Goal: Information Seeking & Learning: Compare options

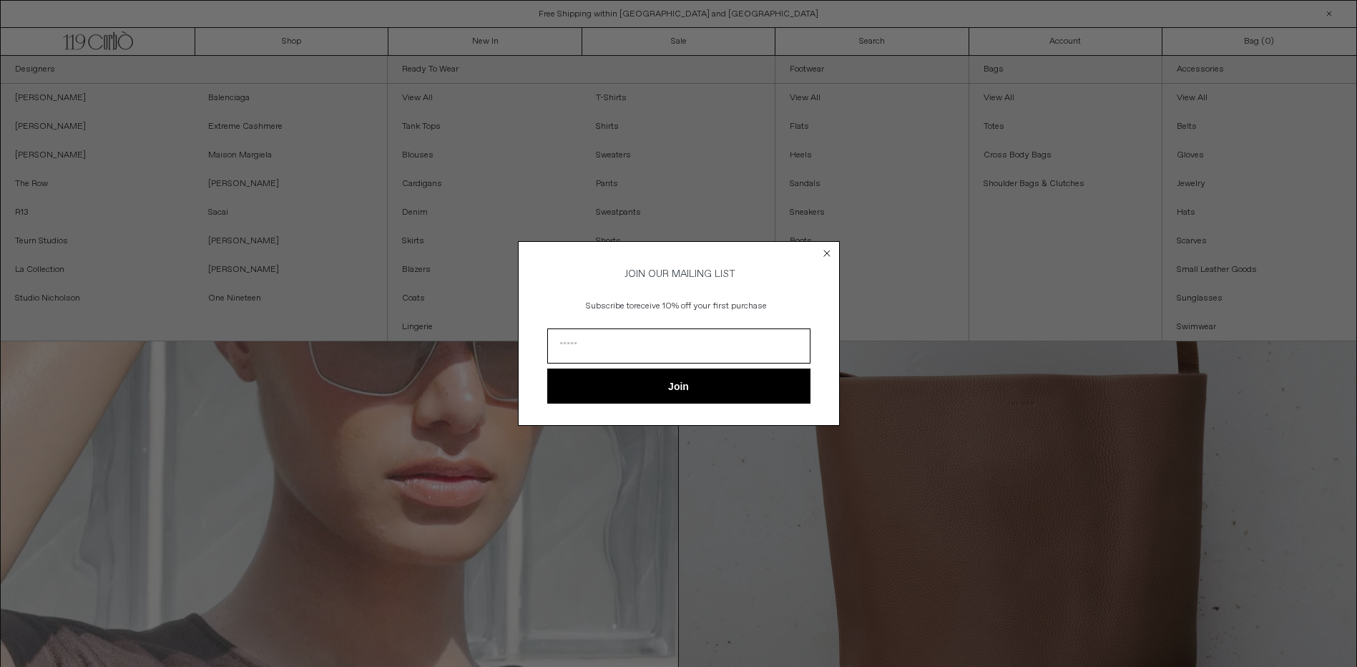
click at [826, 248] on circle "Close dialog" at bounding box center [827, 253] width 14 height 14
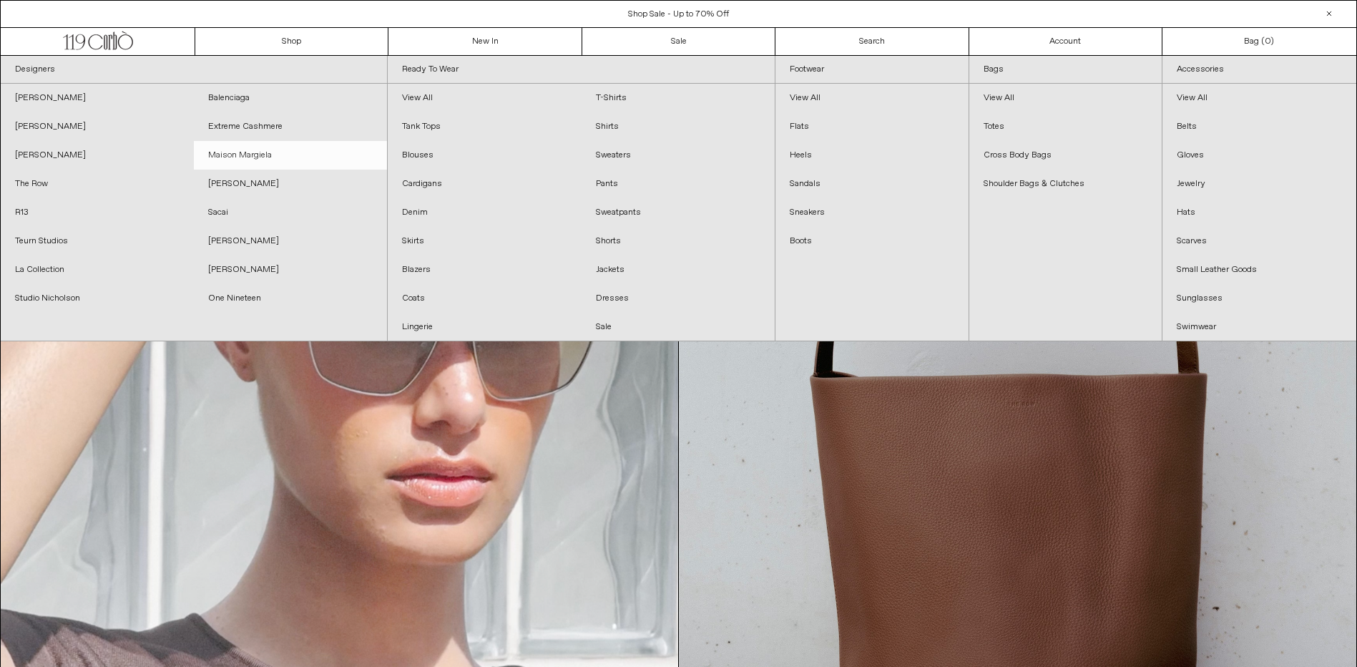
click at [253, 151] on link "Maison Margiela" at bounding box center [290, 155] width 193 height 29
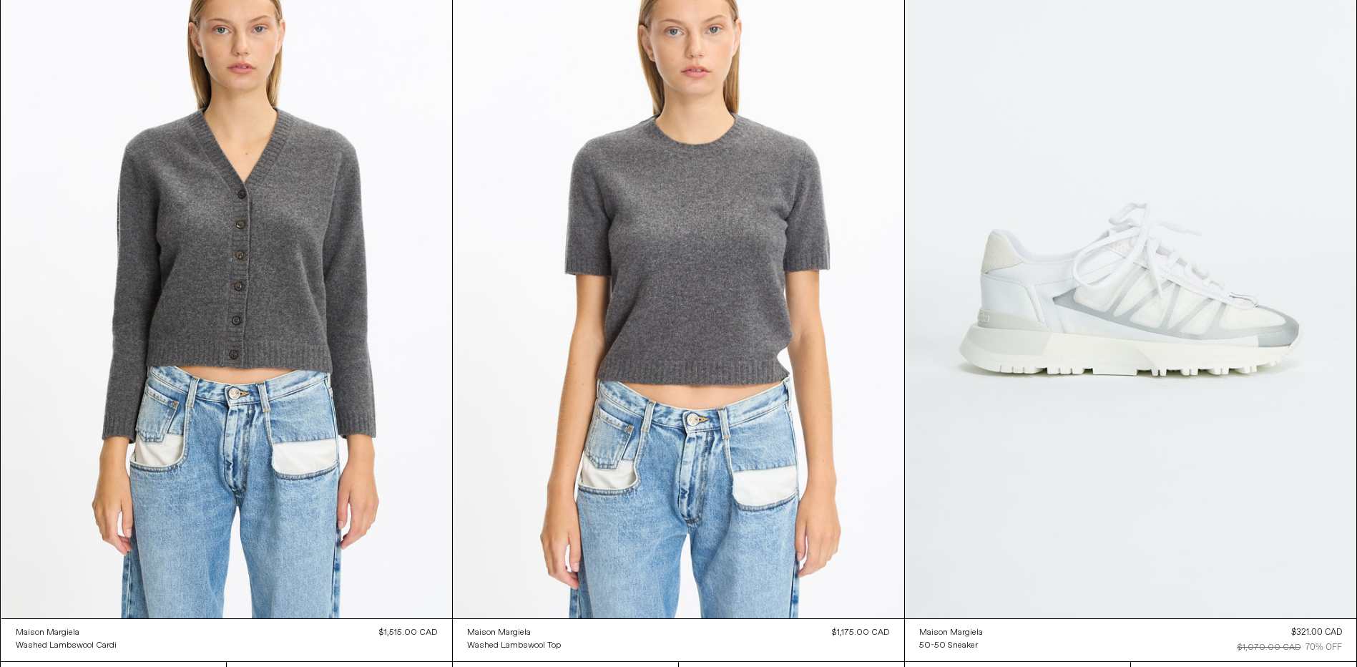
scroll to position [8116, 0]
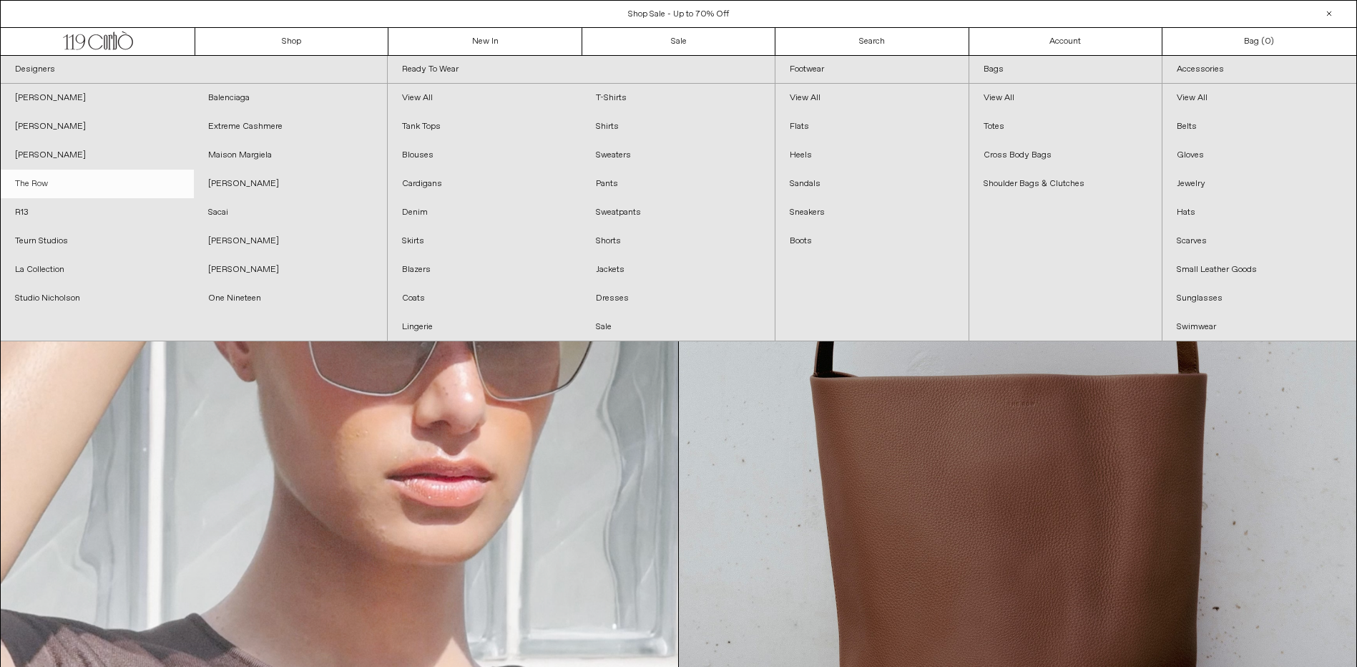
click at [30, 187] on link "The Row" at bounding box center [97, 184] width 193 height 29
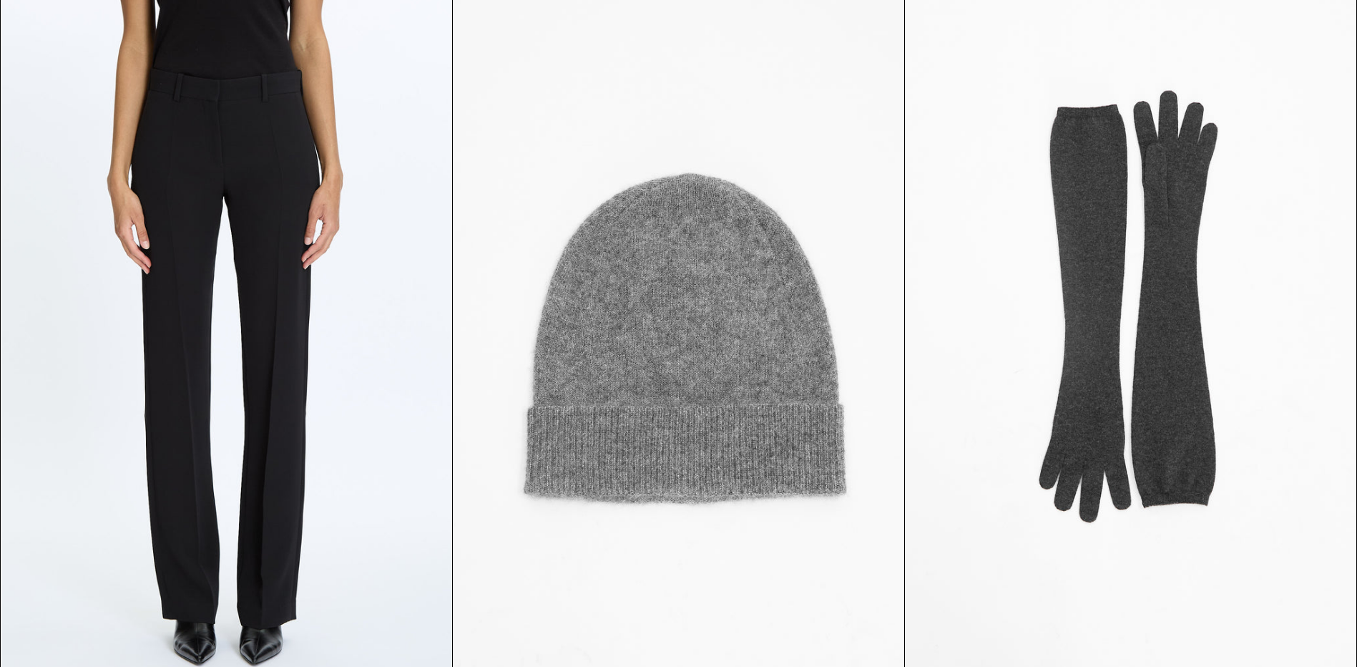
scroll to position [15861, 0]
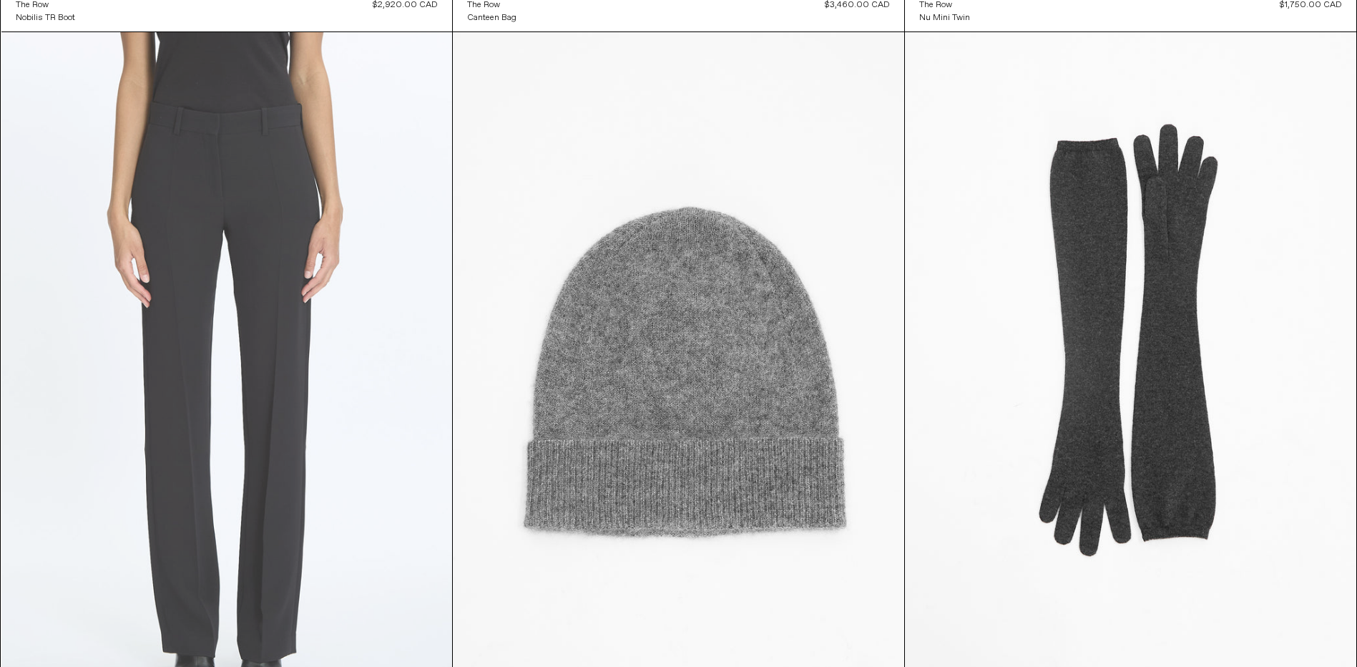
click at [250, 199] on at bounding box center [227, 370] width 452 height 677
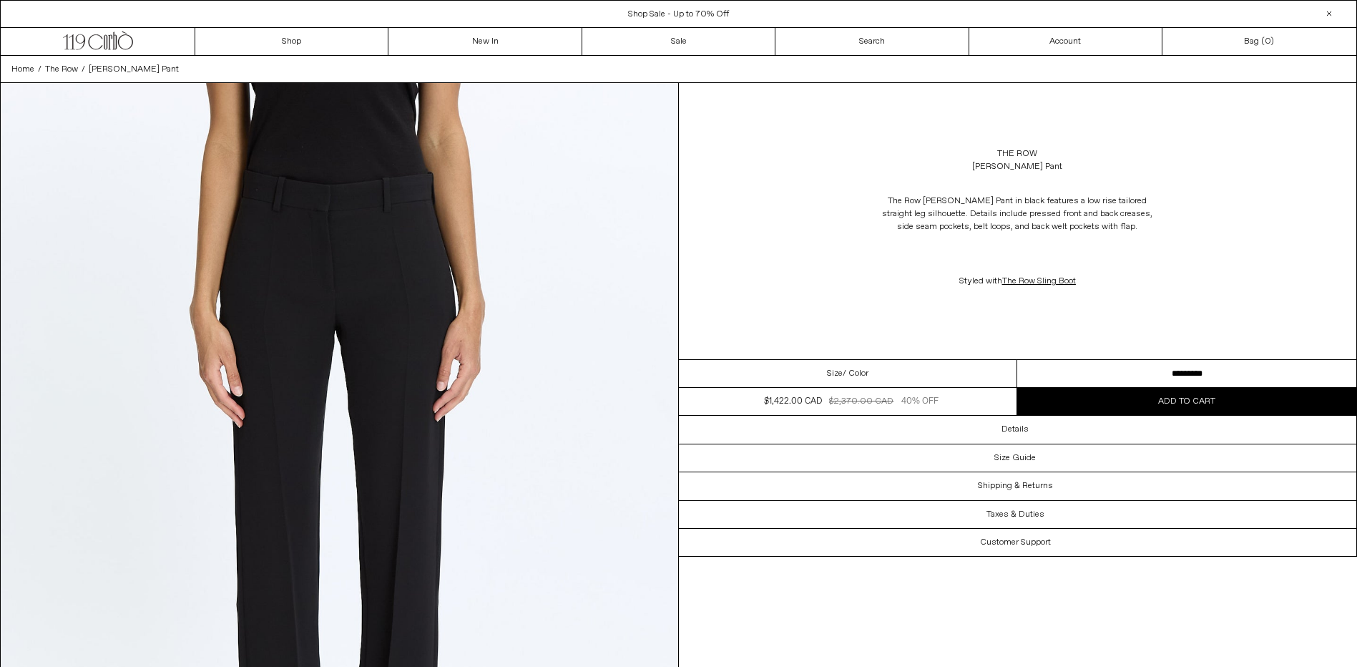
click at [1234, 368] on select "**********" at bounding box center [1187, 374] width 339 height 28
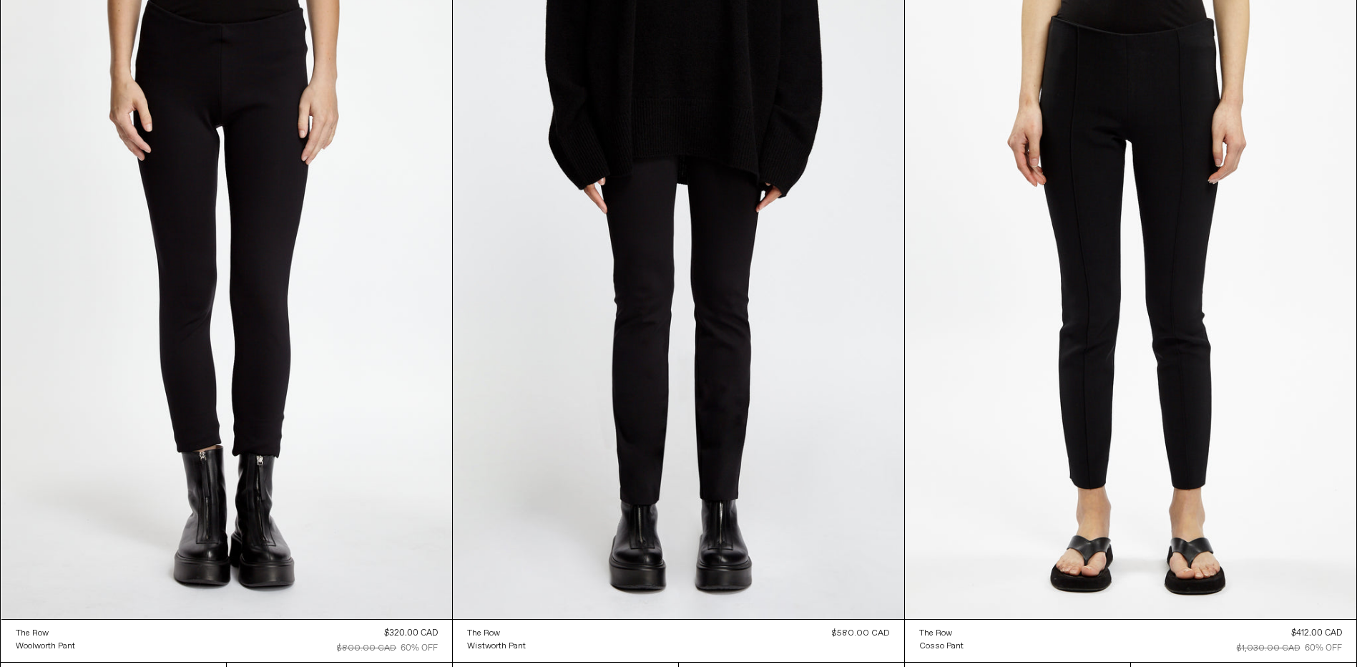
scroll to position [21759, 0]
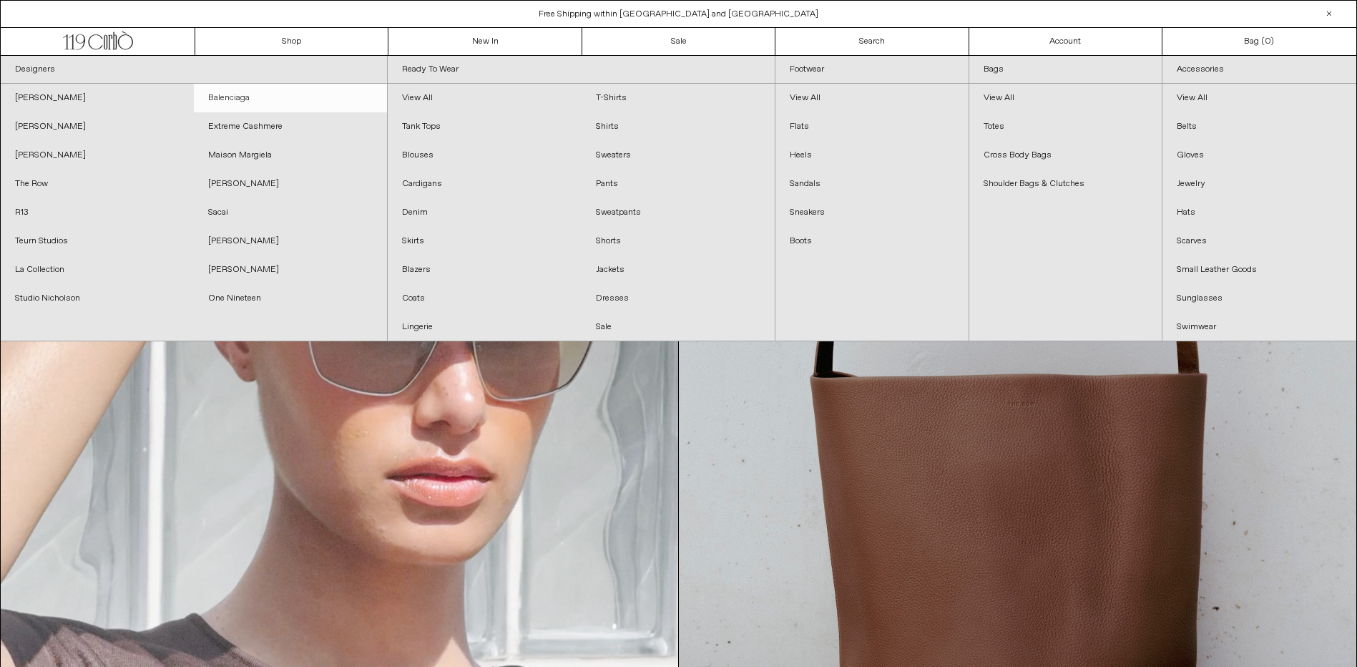
click at [228, 97] on link "Balenciaga" at bounding box center [290, 98] width 193 height 29
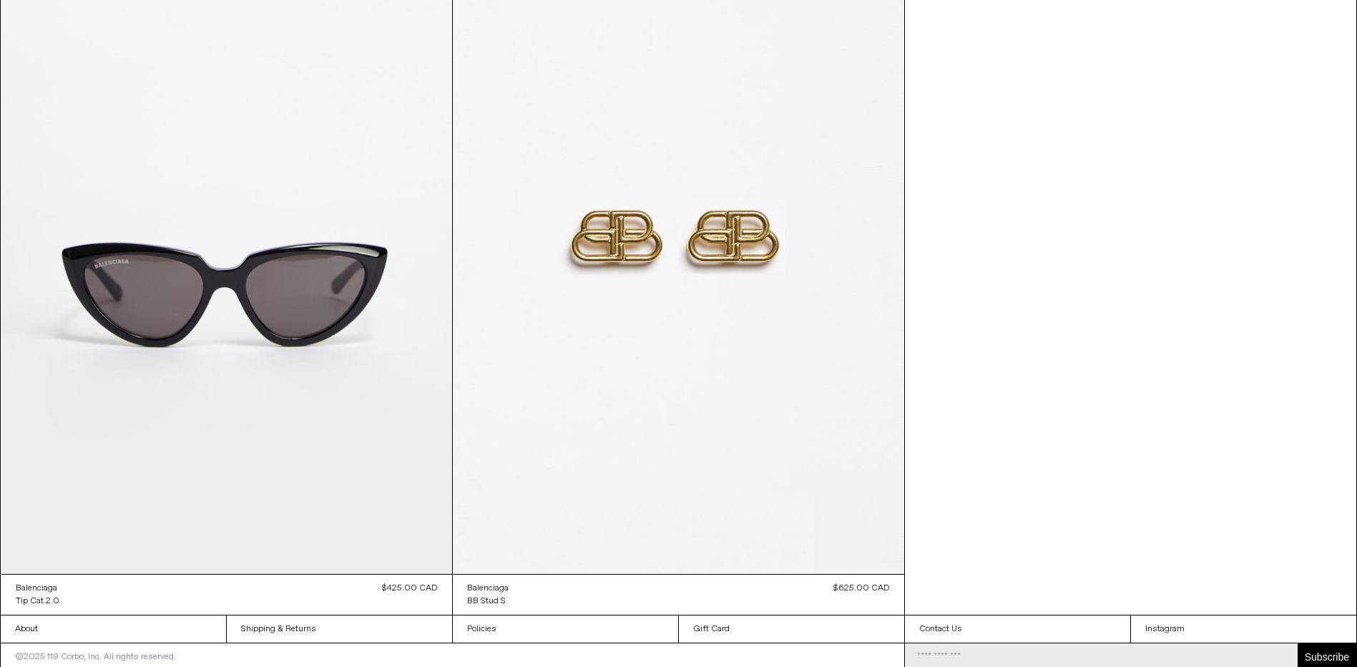
scroll to position [14599, 0]
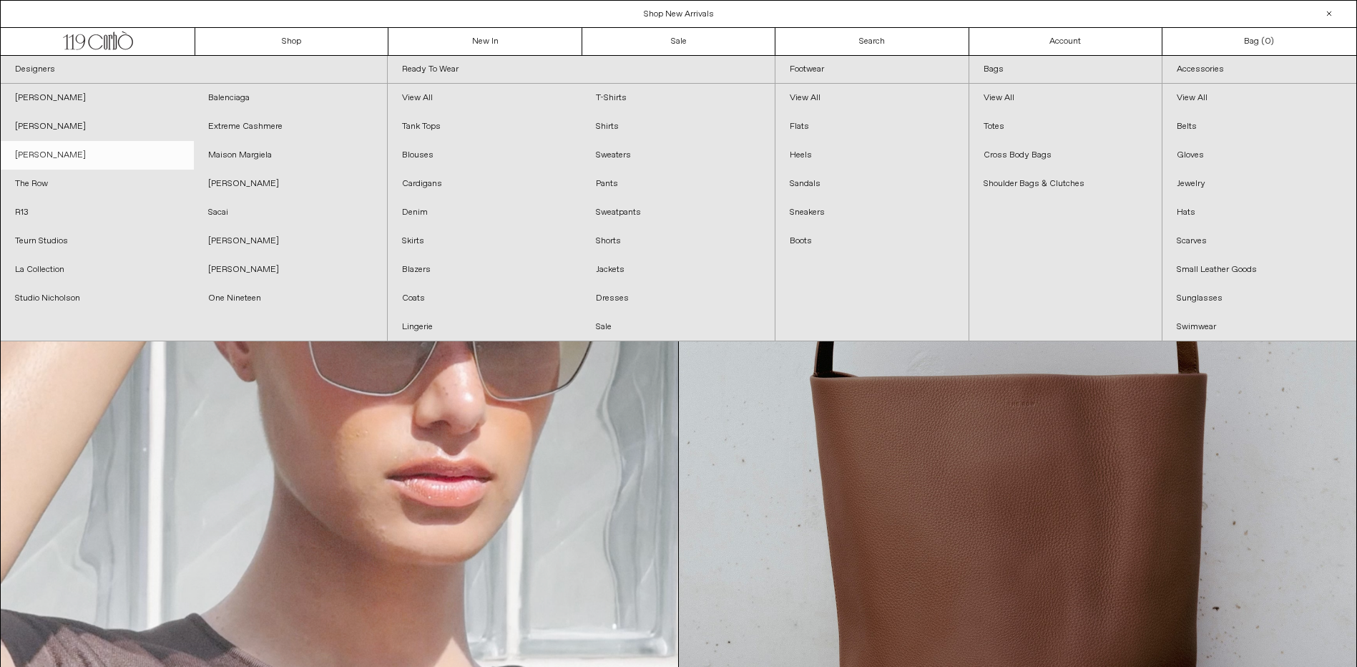
click at [42, 152] on link "[PERSON_NAME]" at bounding box center [97, 155] width 193 height 29
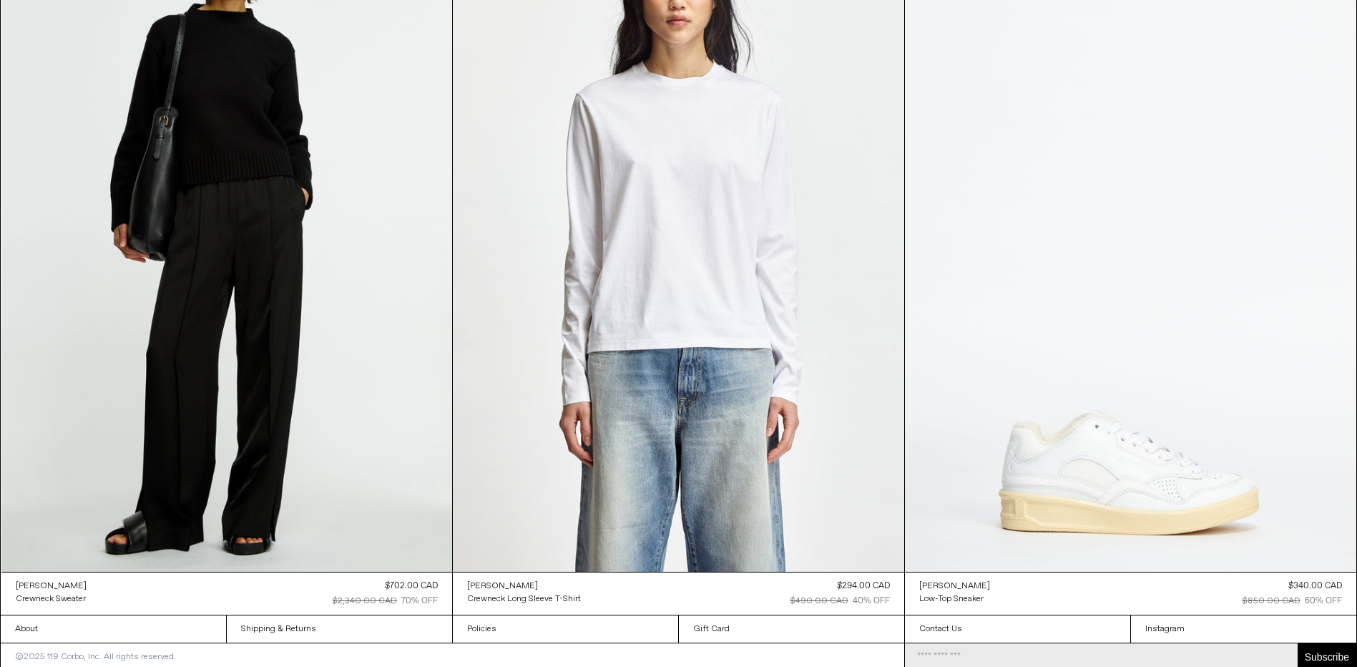
scroll to position [5234, 0]
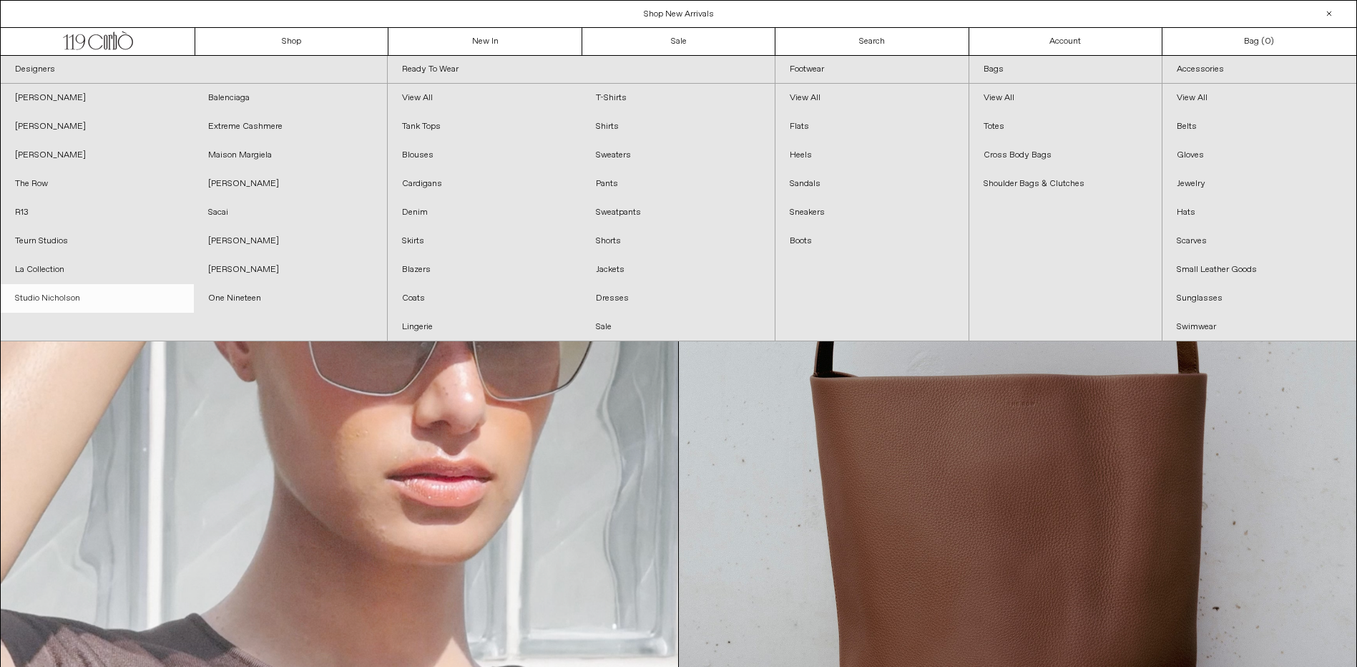
click at [42, 296] on link "Studio Nicholson" at bounding box center [97, 298] width 193 height 29
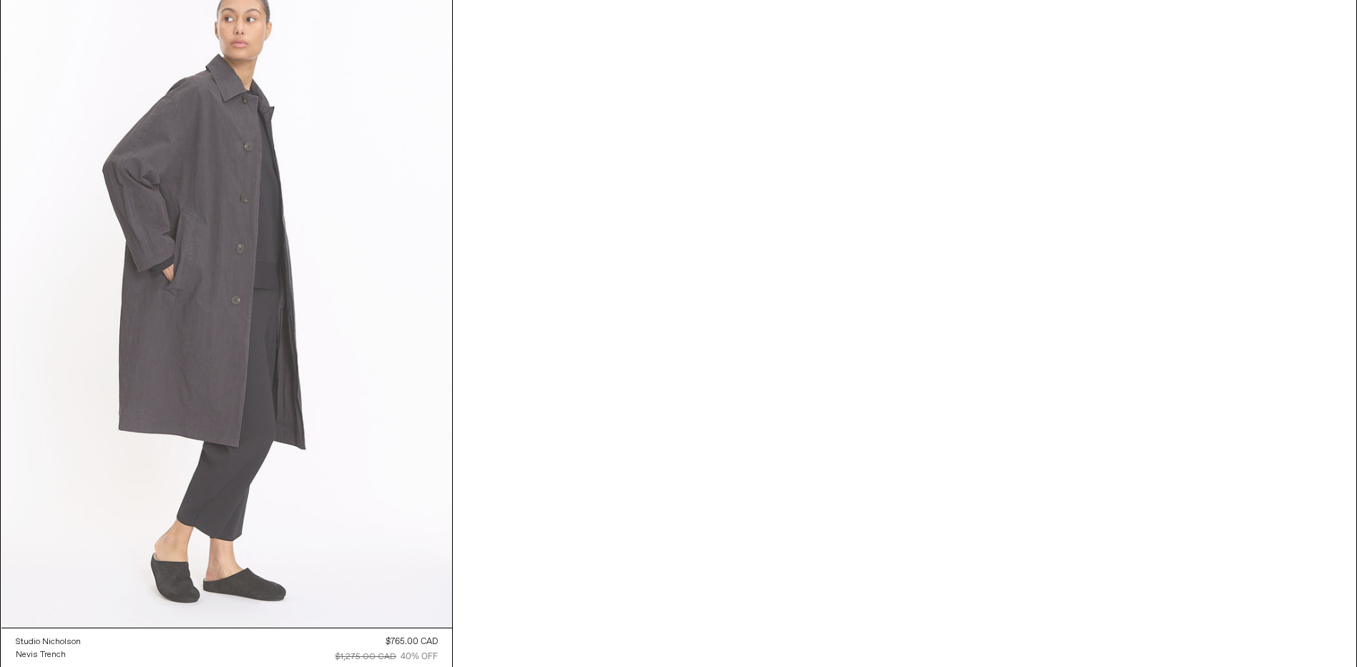
scroll to position [1635, 0]
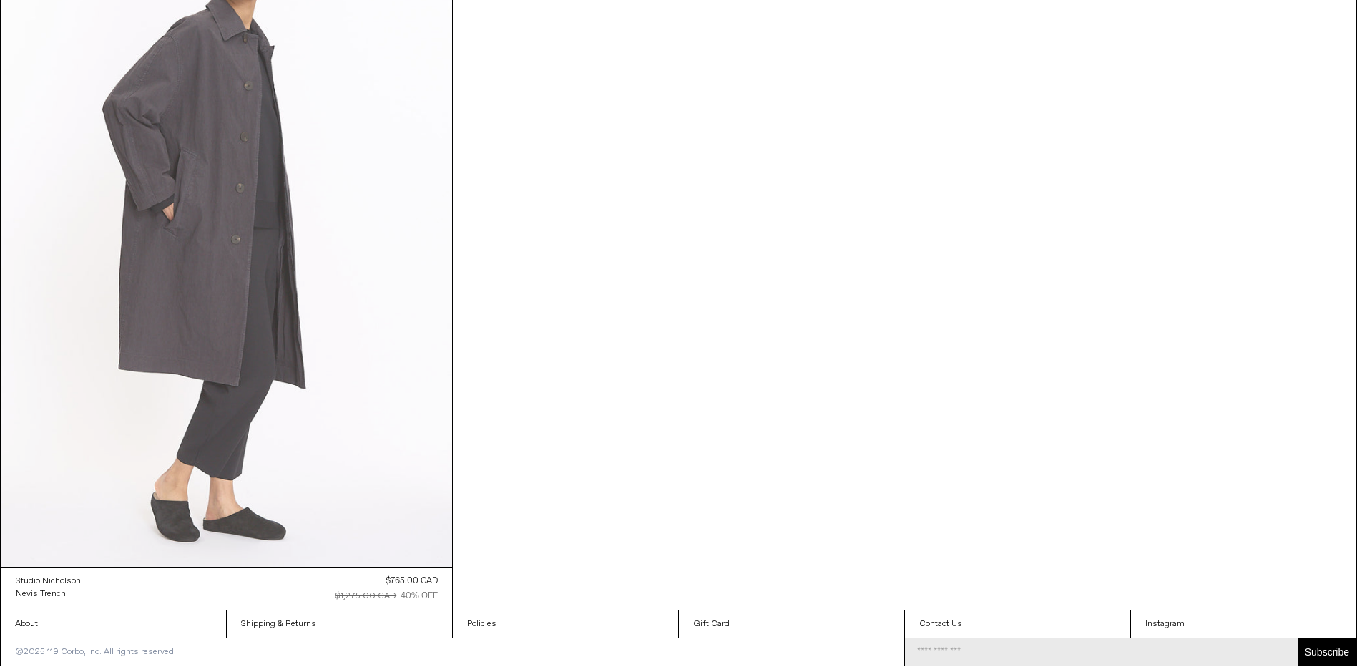
click at [240, 230] on at bounding box center [227, 228] width 452 height 677
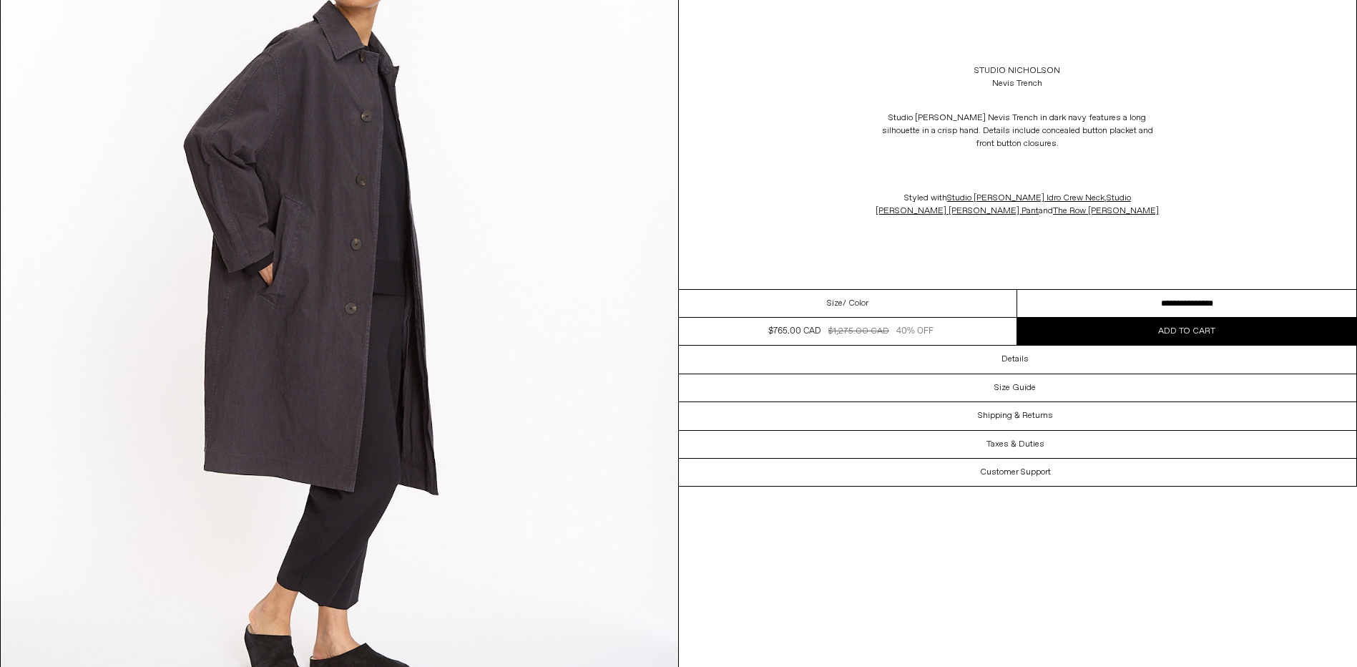
scroll to position [215, 0]
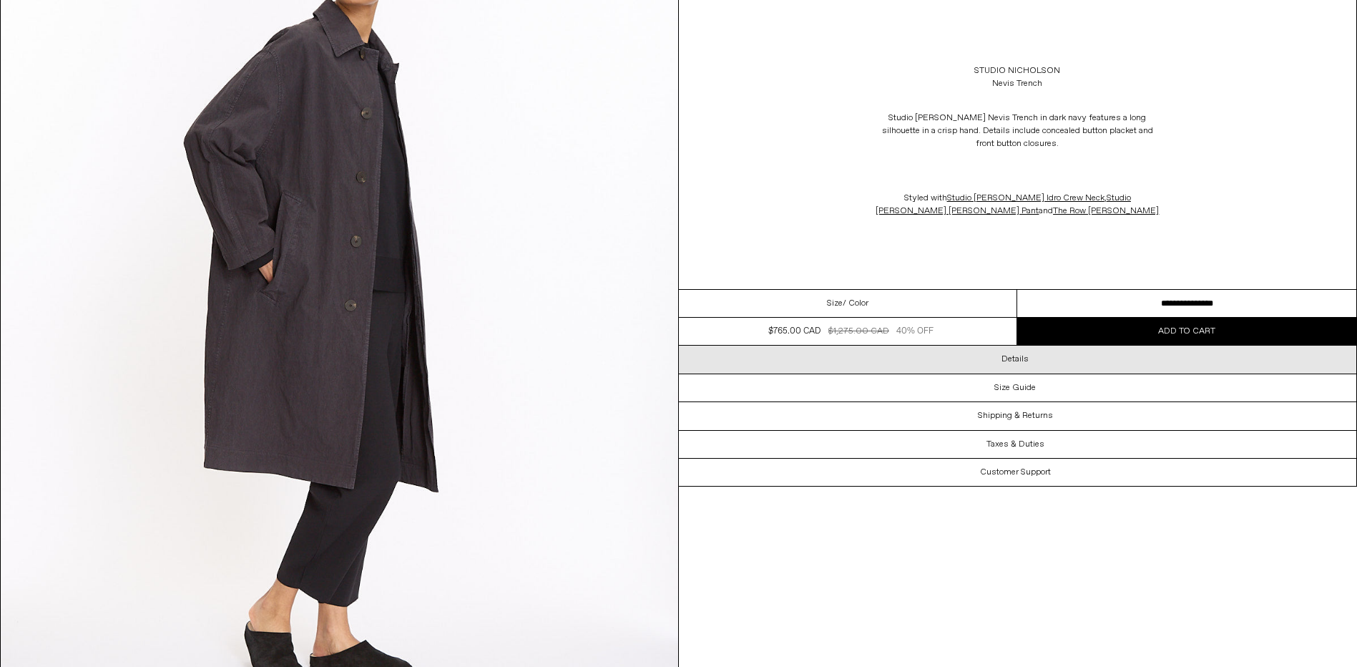
click at [1028, 356] on h3 "Details" at bounding box center [1015, 359] width 27 height 10
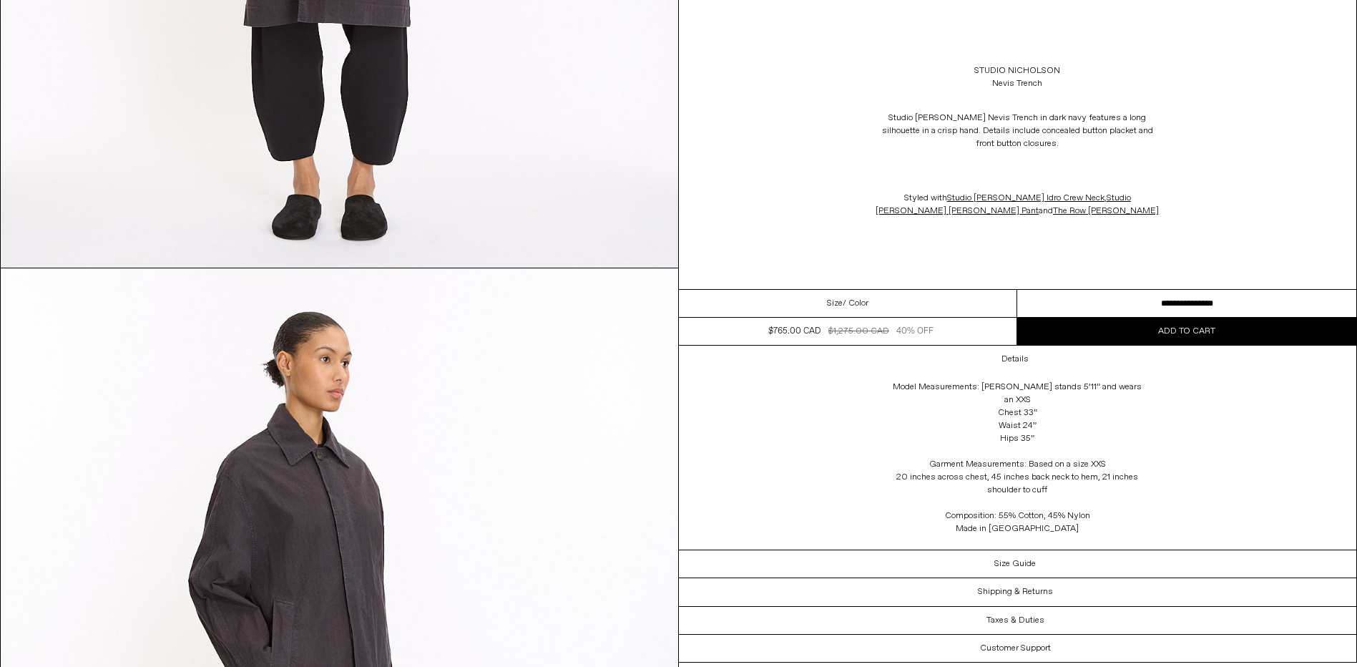
scroll to position [1860, 0]
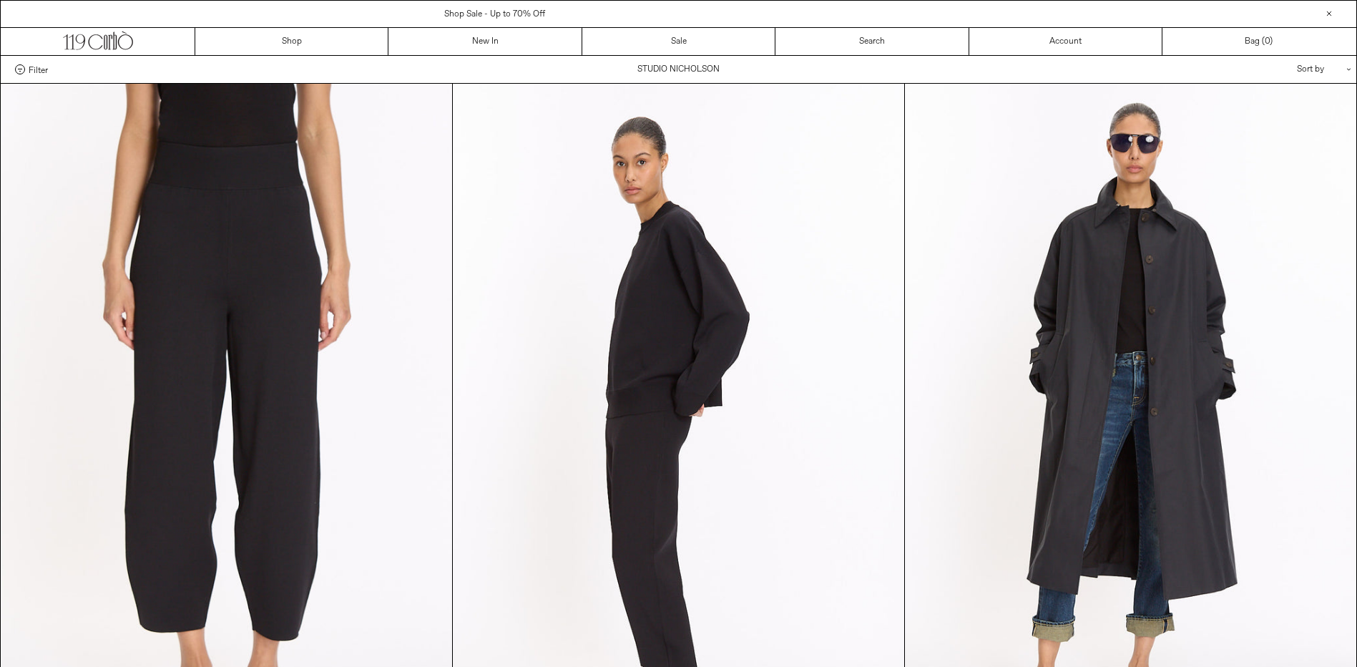
scroll to position [1635, 0]
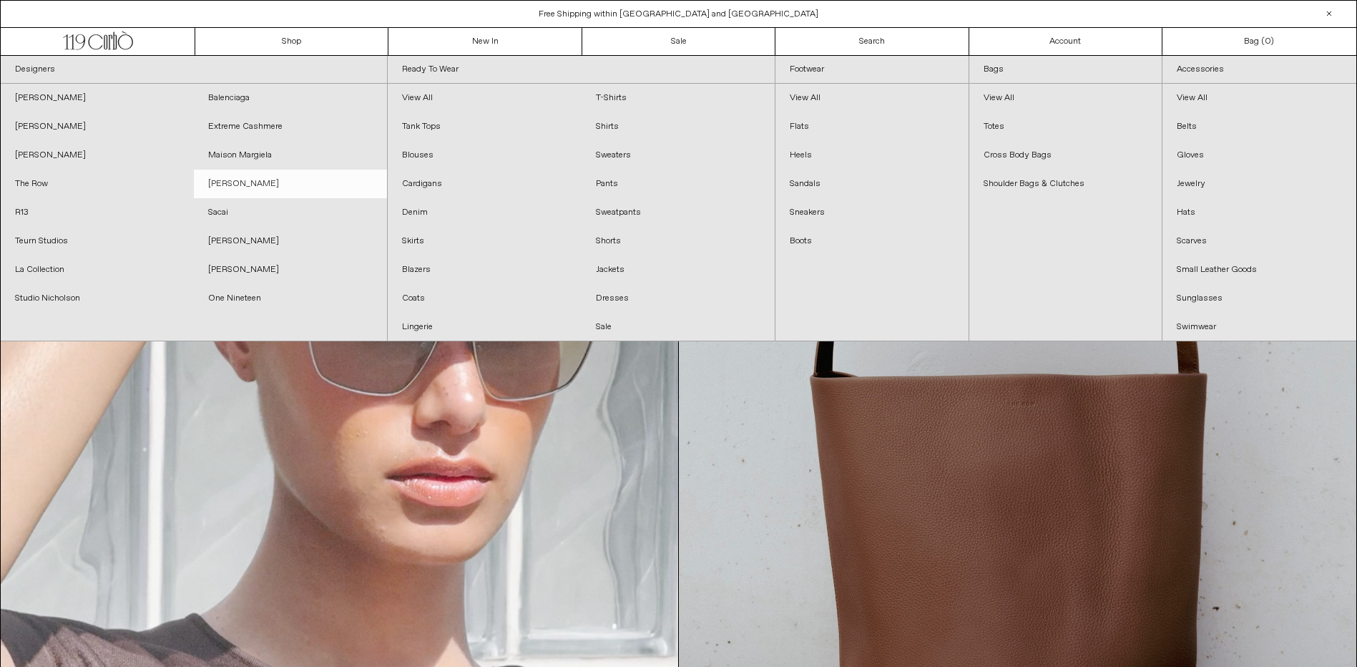
click at [237, 185] on link "[PERSON_NAME]" at bounding box center [290, 184] width 193 height 29
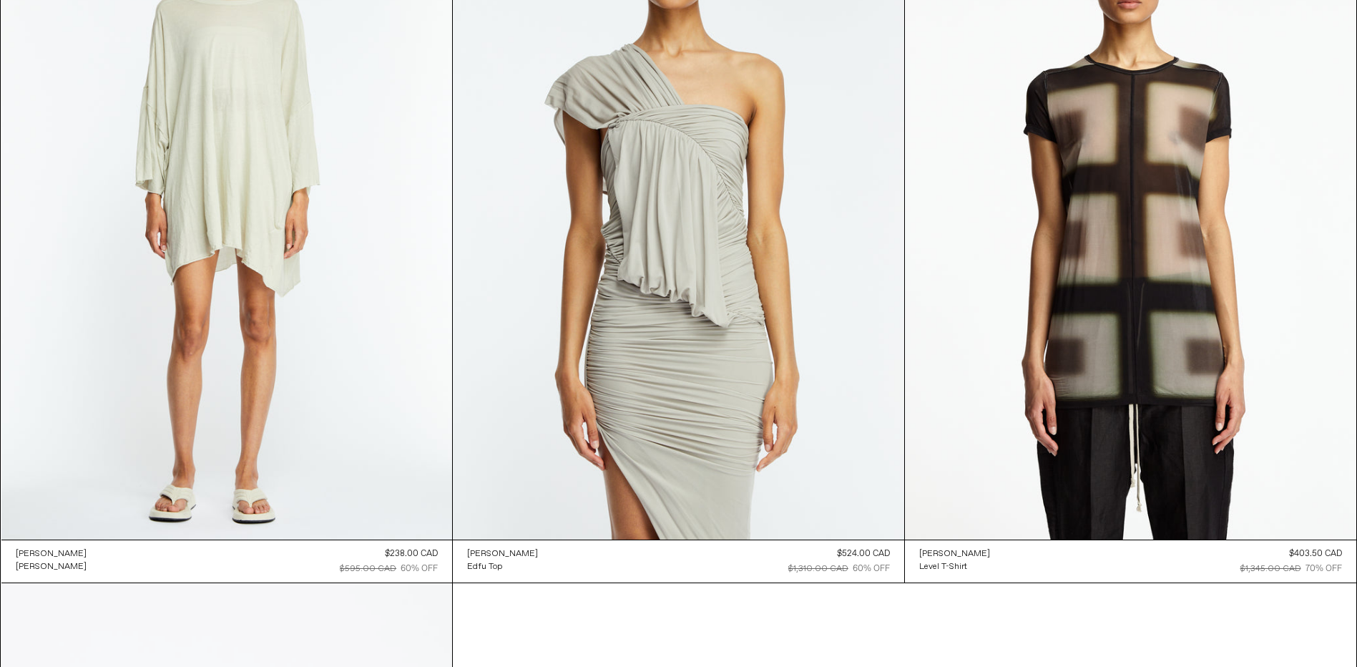
scroll to position [8839, 0]
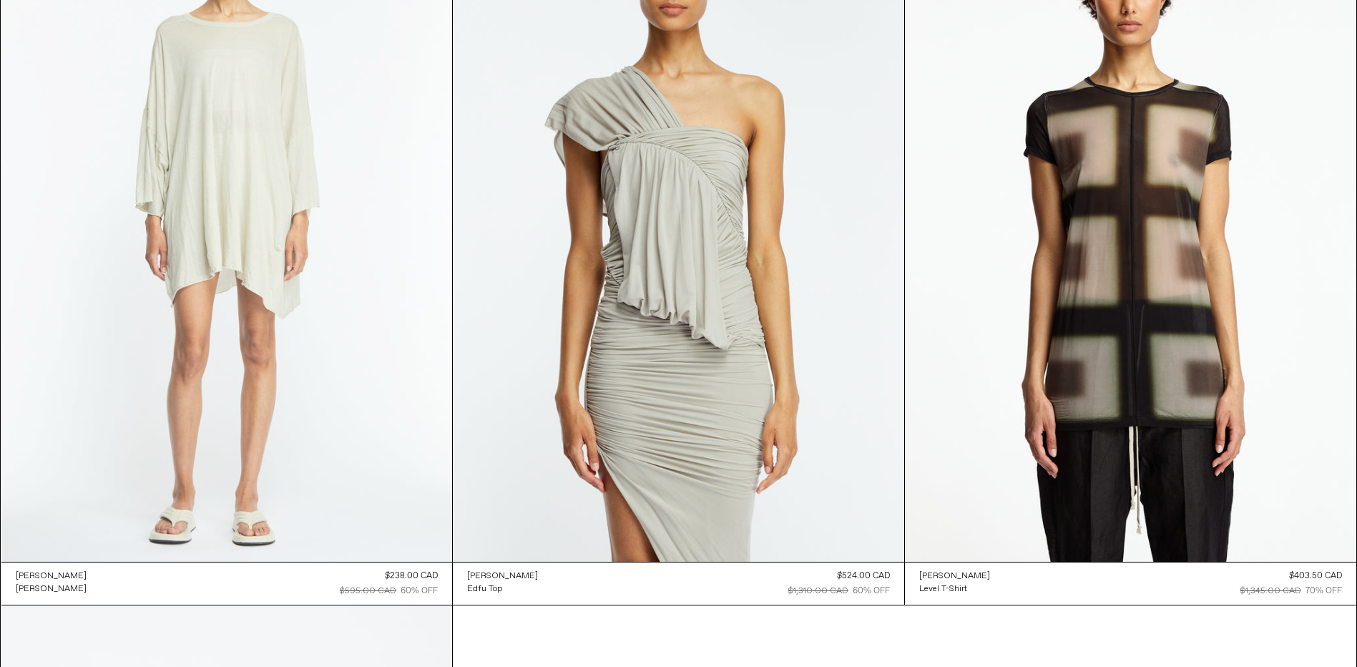
click at [255, 180] on at bounding box center [227, 223] width 452 height 677
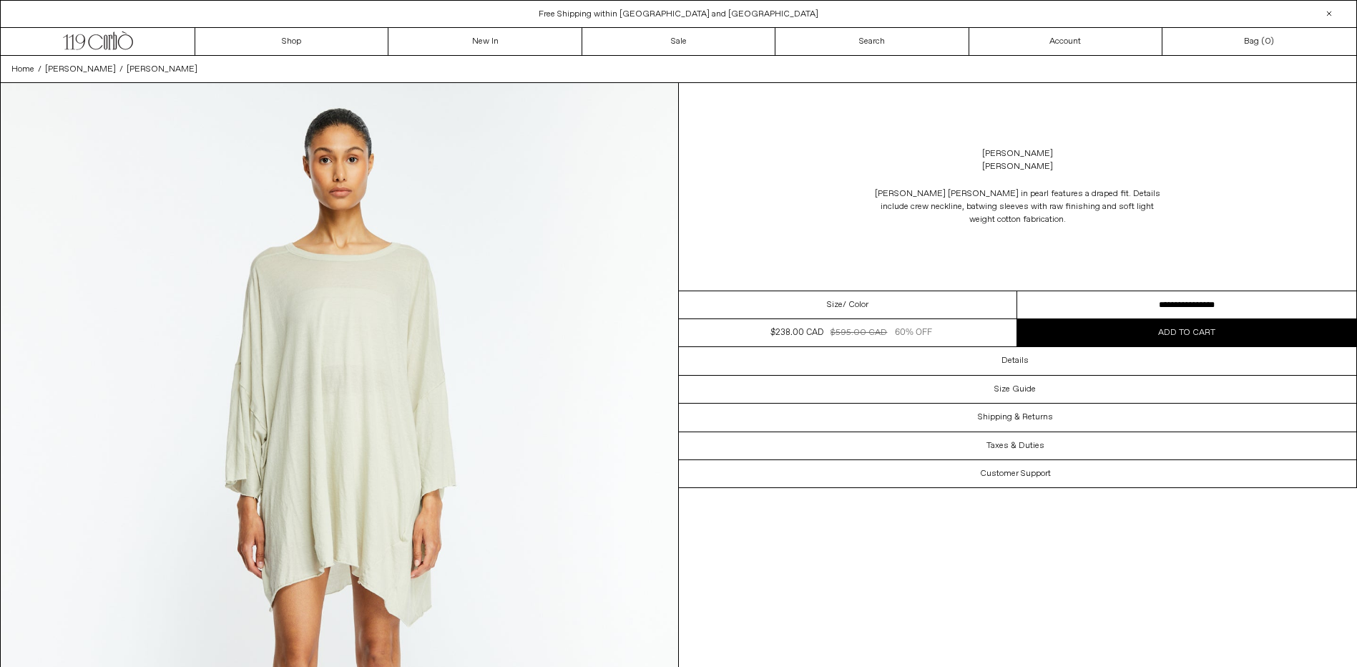
click at [1169, 301] on select "**********" at bounding box center [1187, 305] width 339 height 28
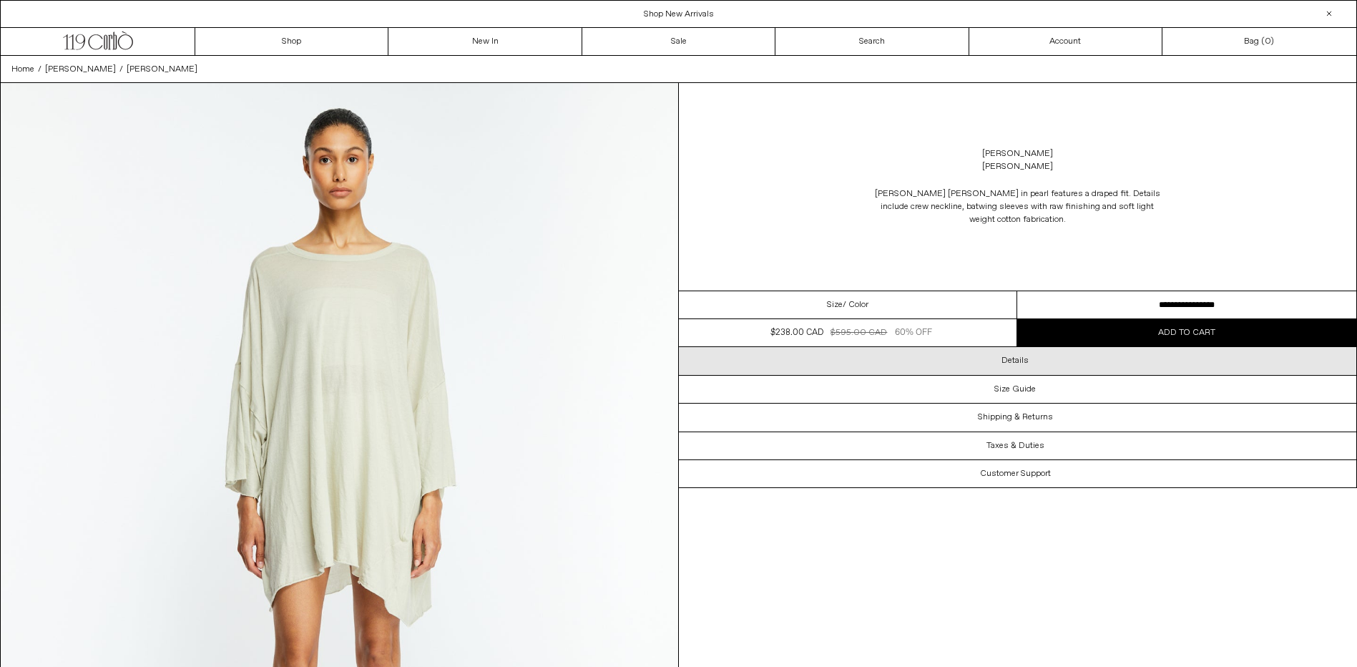
click at [998, 356] on div "Details" at bounding box center [1018, 360] width 678 height 27
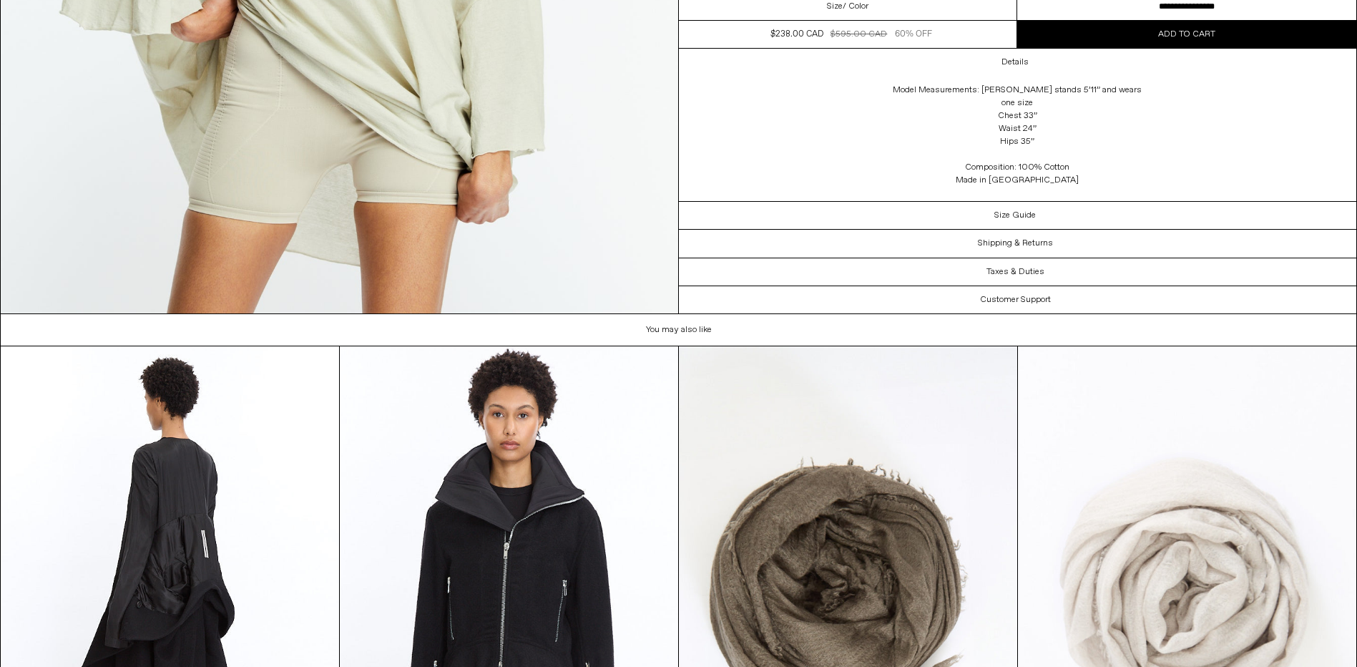
scroll to position [4007, 0]
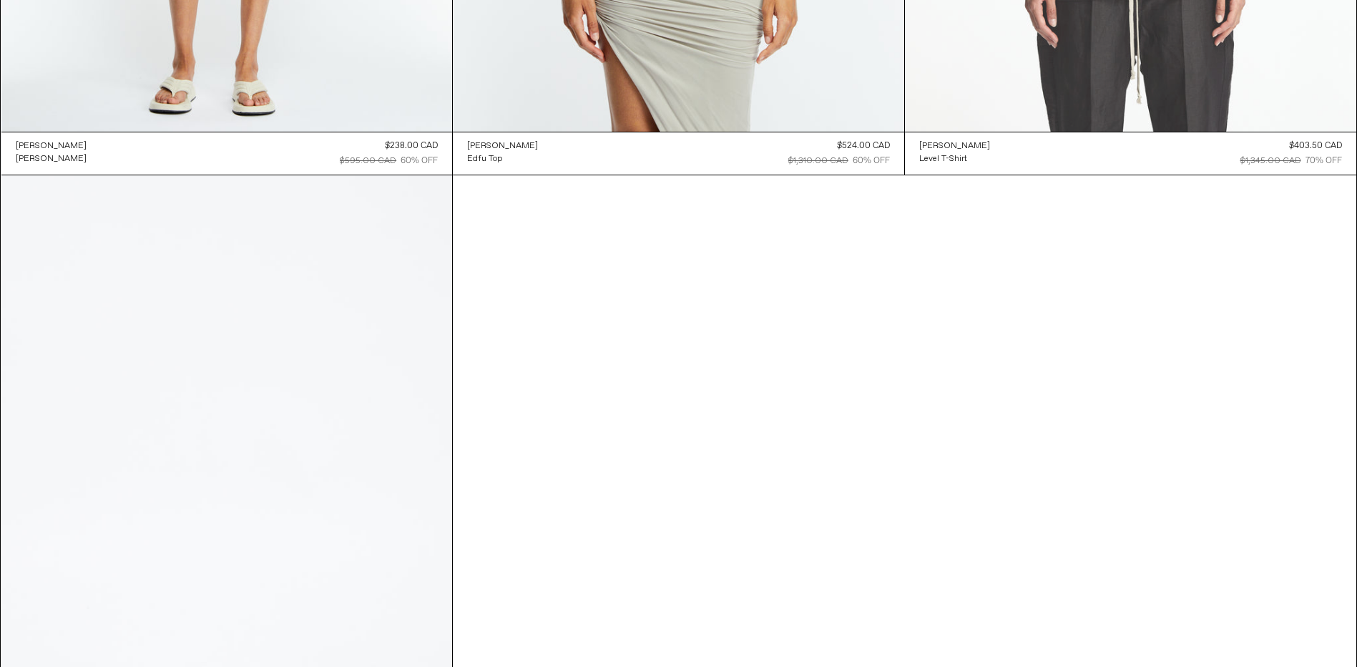
scroll to position [9409, 0]
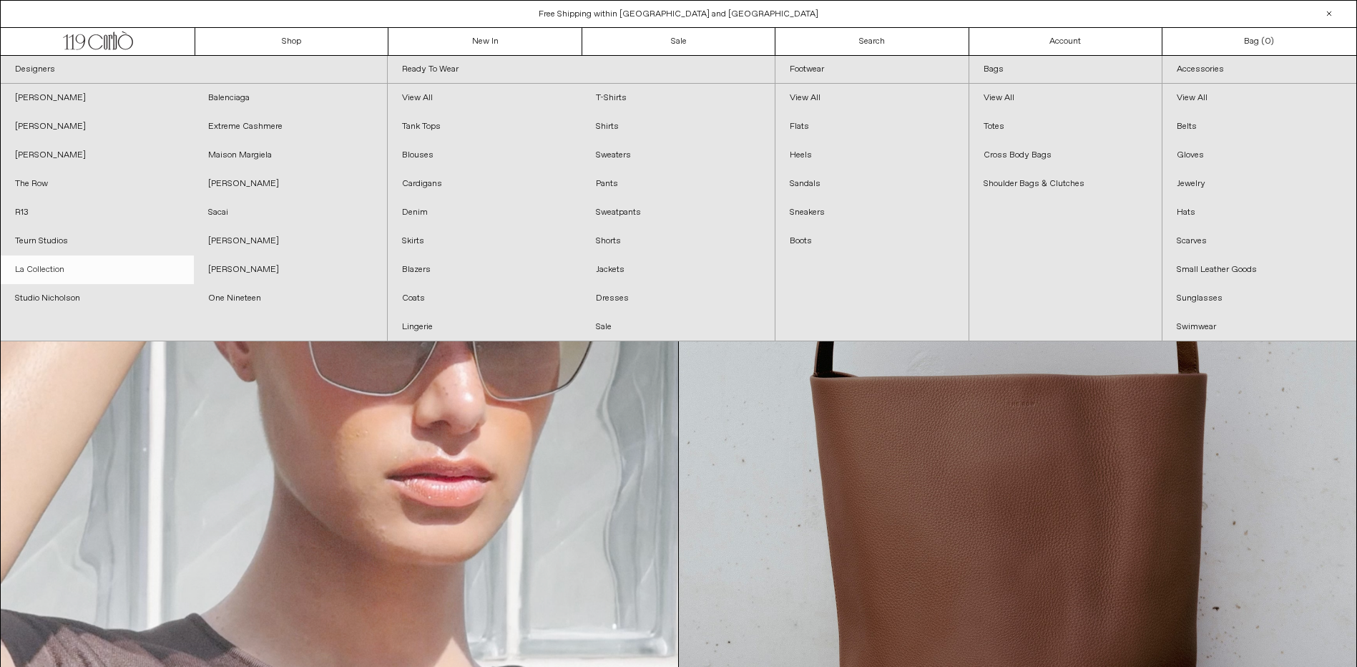
click at [39, 268] on link "La Collection" at bounding box center [97, 269] width 193 height 29
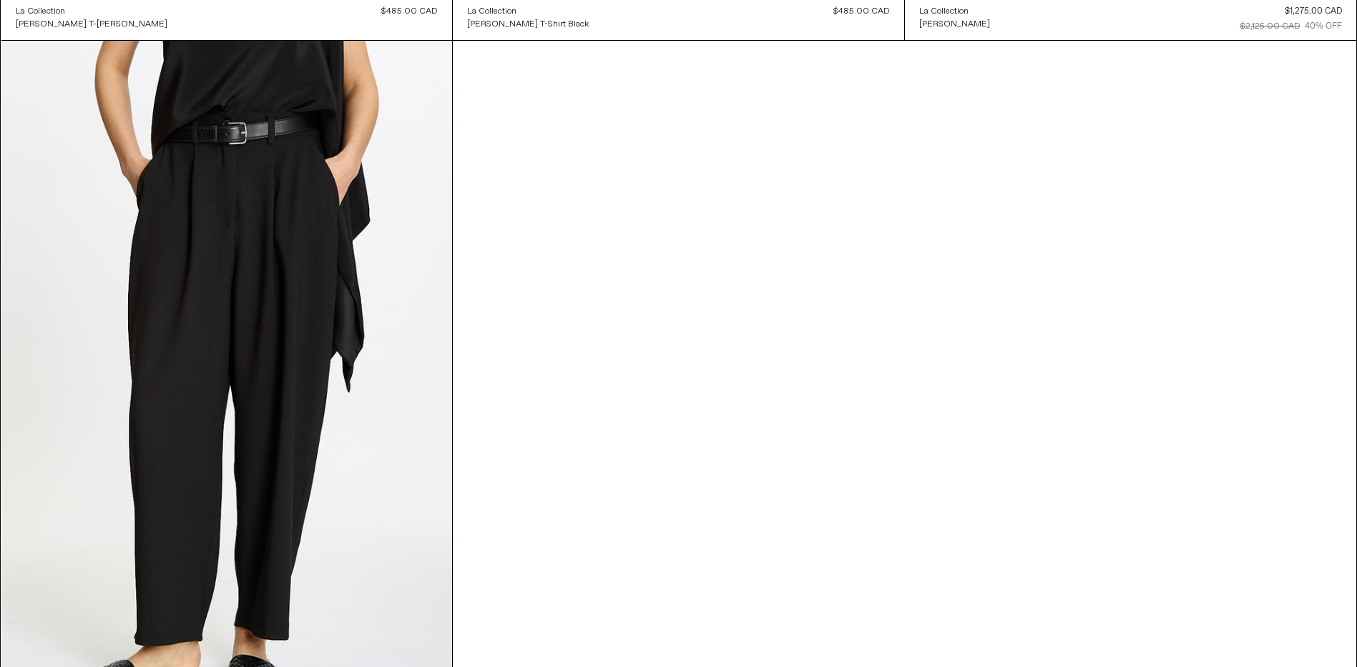
scroll to position [859, 0]
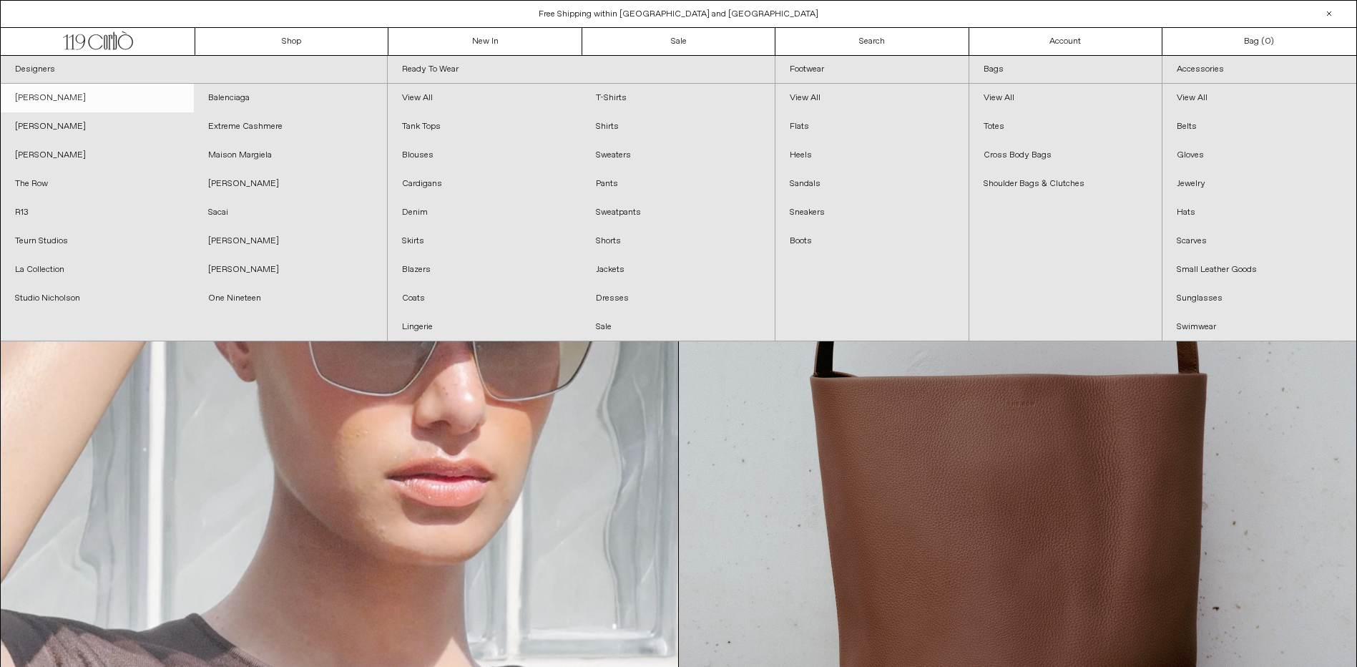
click at [28, 97] on link "[PERSON_NAME]" at bounding box center [97, 98] width 193 height 29
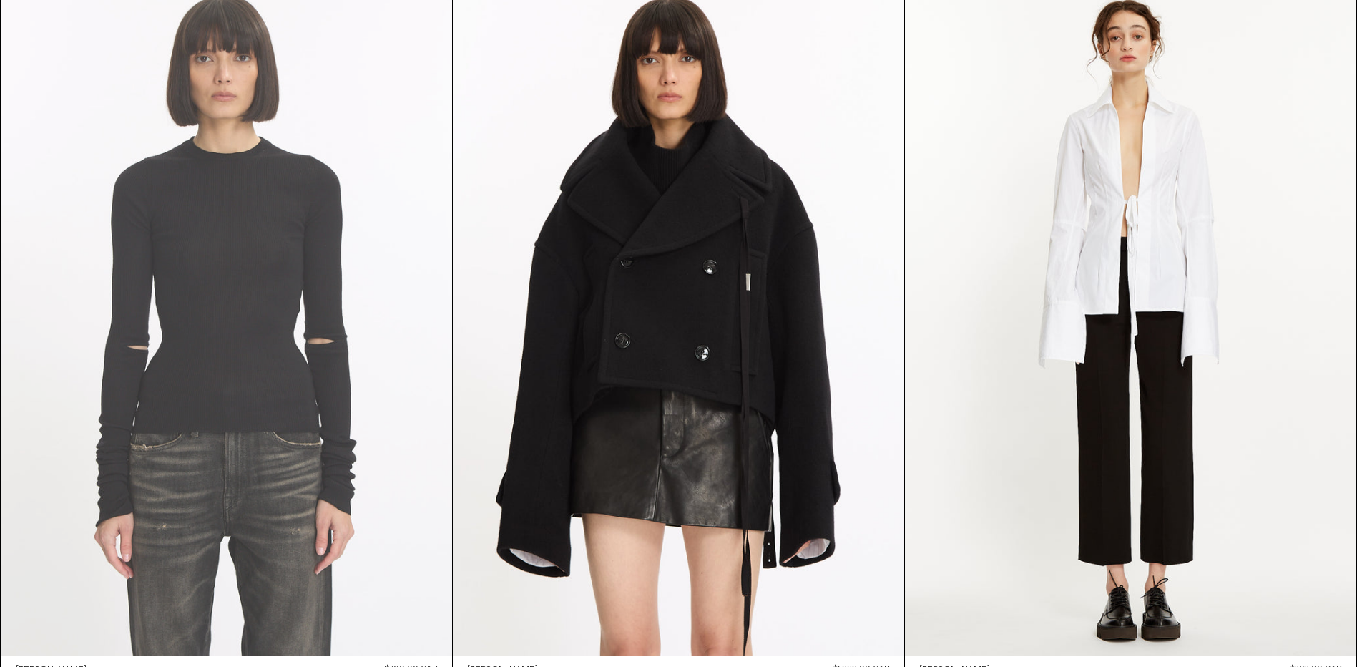
scroll to position [1063, 0]
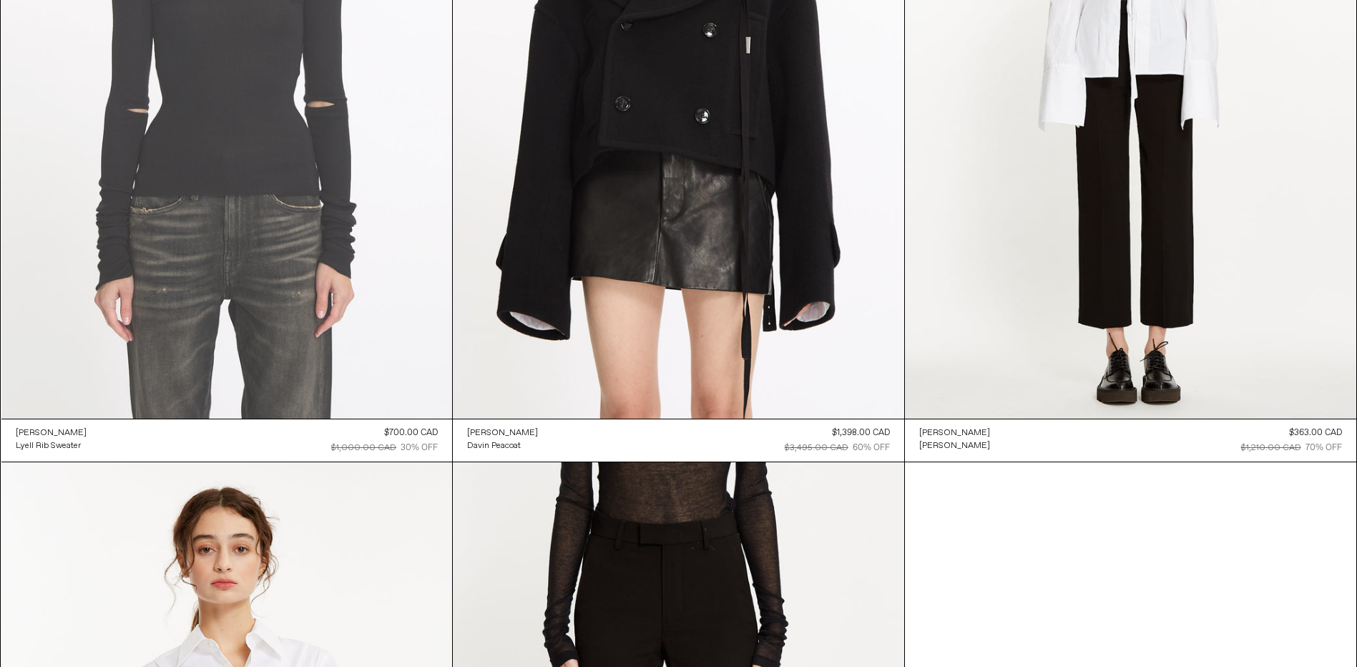
click at [230, 107] on at bounding box center [227, 80] width 452 height 677
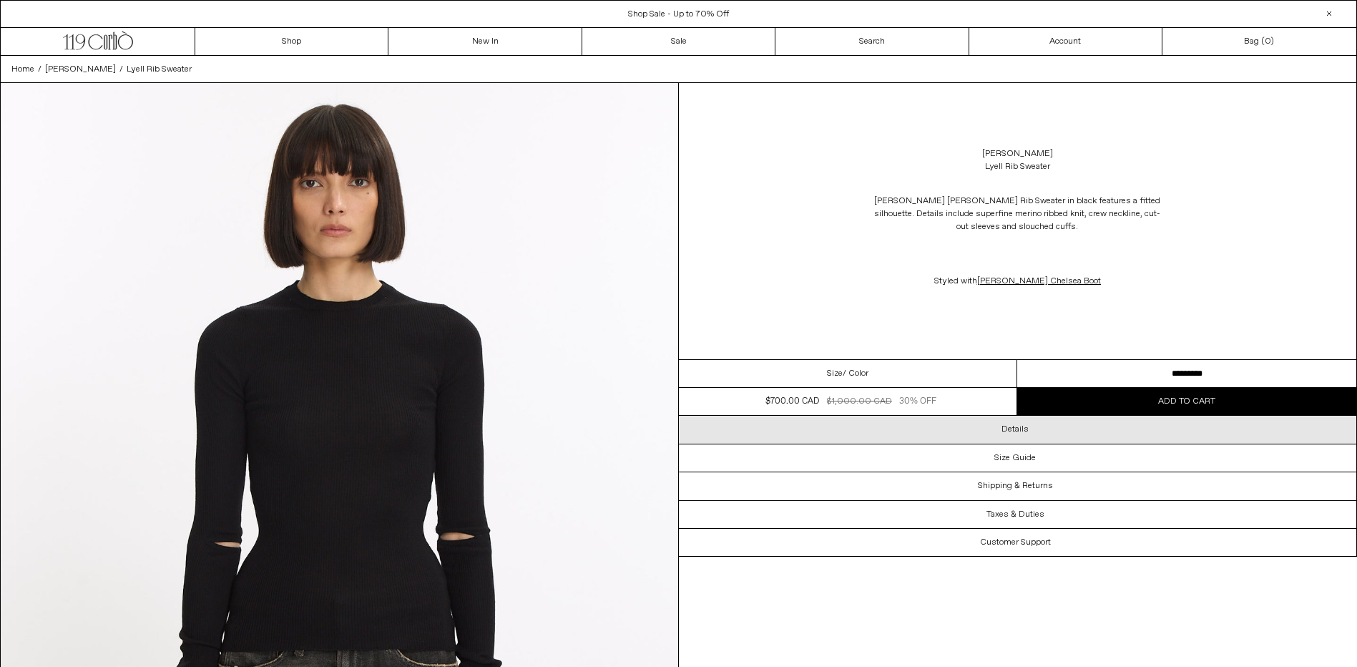
click at [1024, 434] on h3 "Details" at bounding box center [1015, 429] width 27 height 10
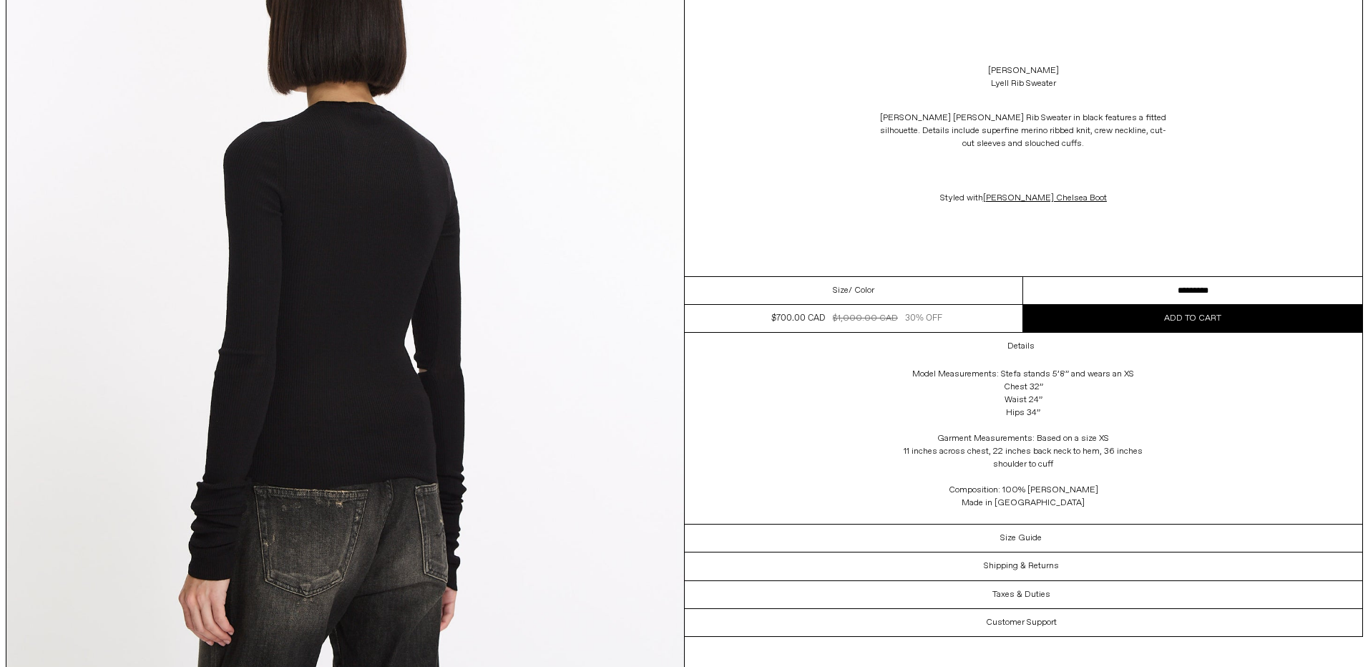
scroll to position [2719, 0]
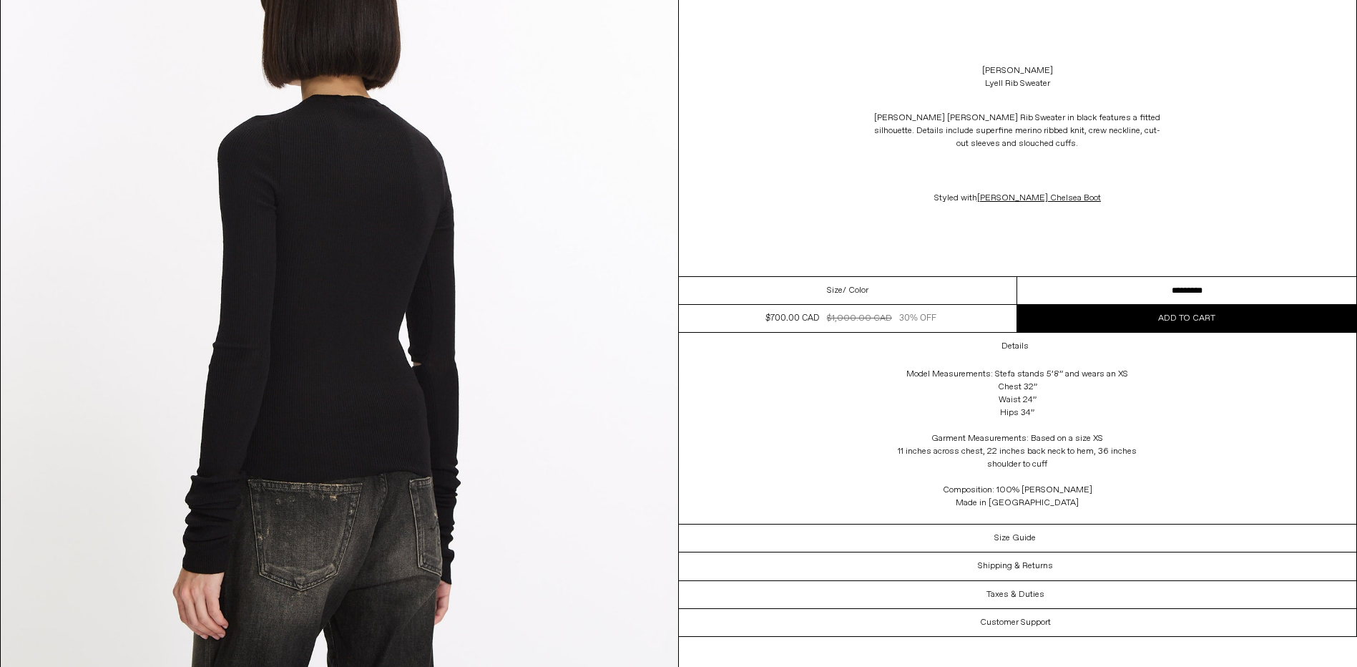
click at [1176, 290] on select "**********" at bounding box center [1187, 291] width 339 height 28
click at [563, 175] on img at bounding box center [340, 329] width 678 height 847
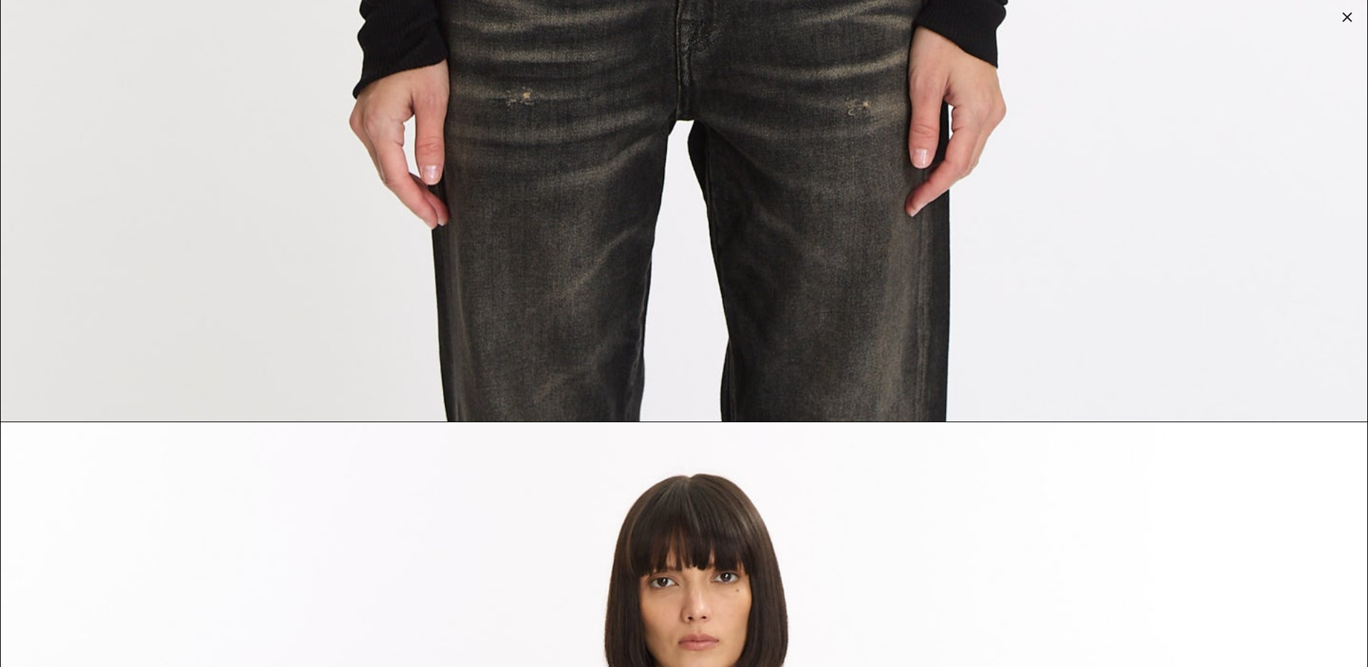
scroll to position [1860, 0]
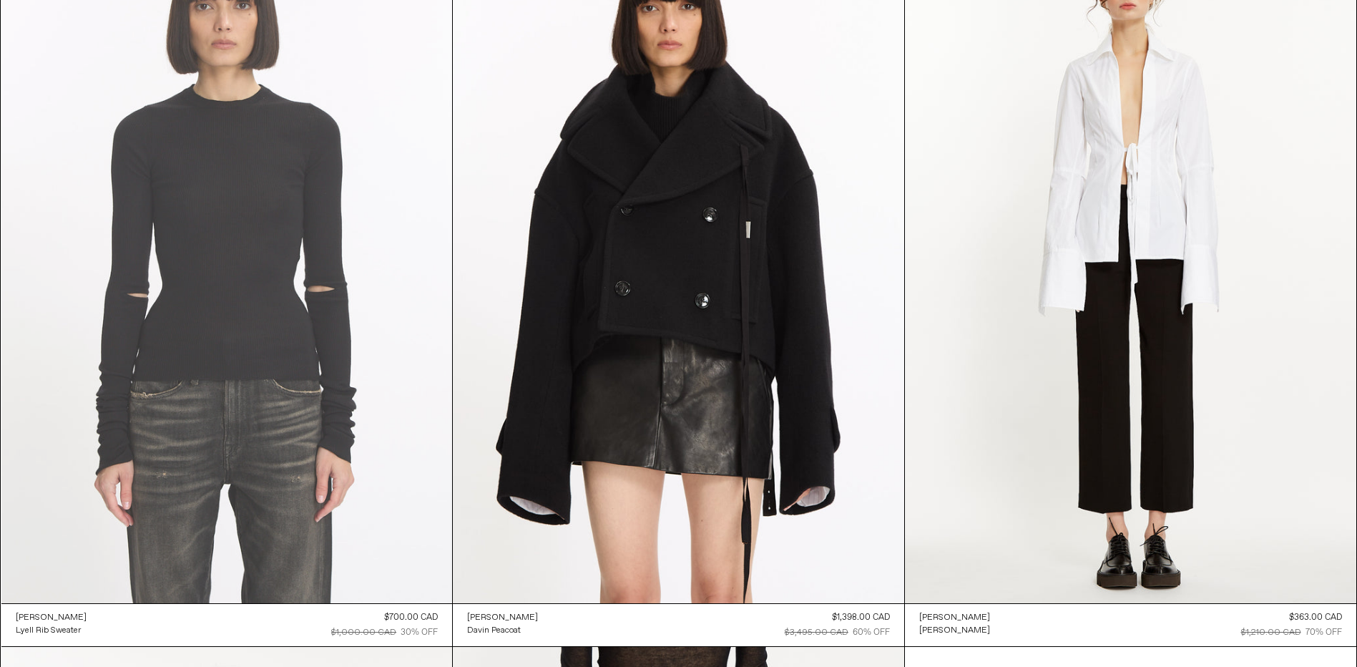
scroll to position [848, 0]
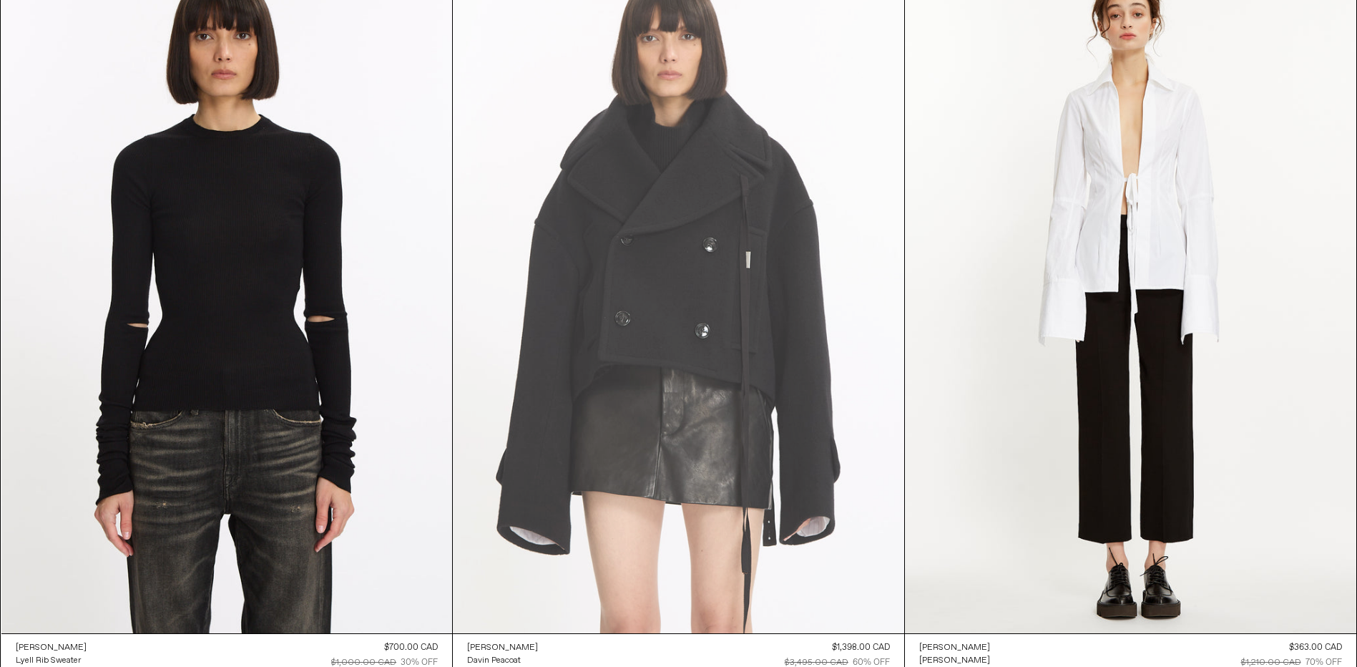
click at [680, 246] on at bounding box center [679, 294] width 452 height 677
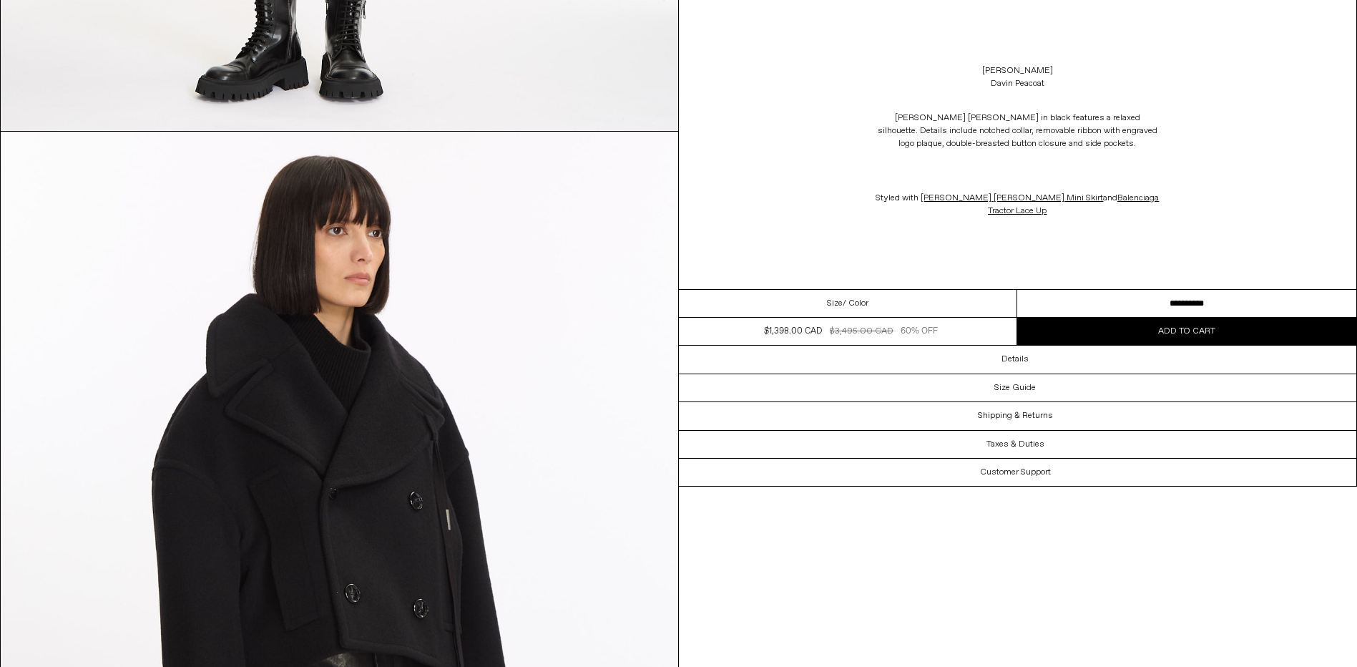
scroll to position [1932, 0]
